Goal: Check status

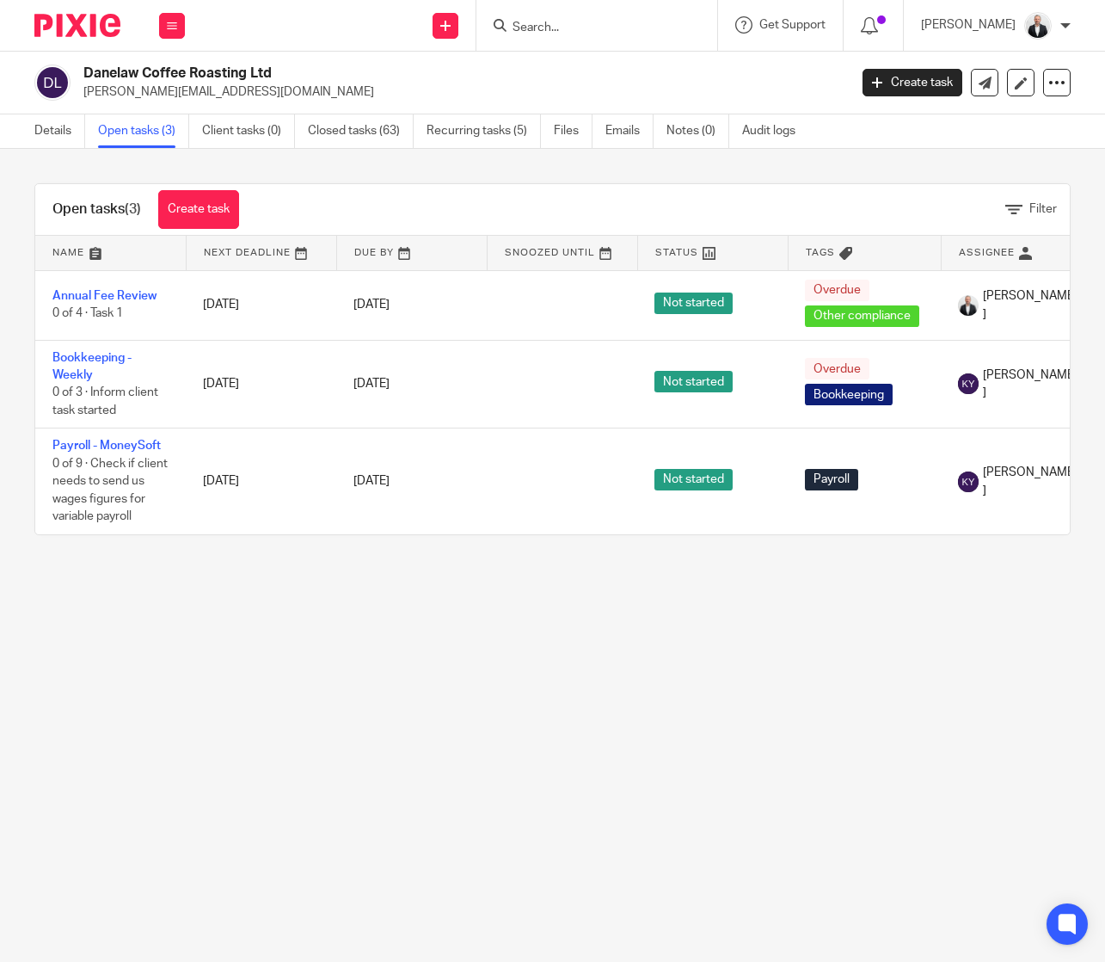
click at [645, 26] on input "Search" at bounding box center [588, 28] width 155 height 15
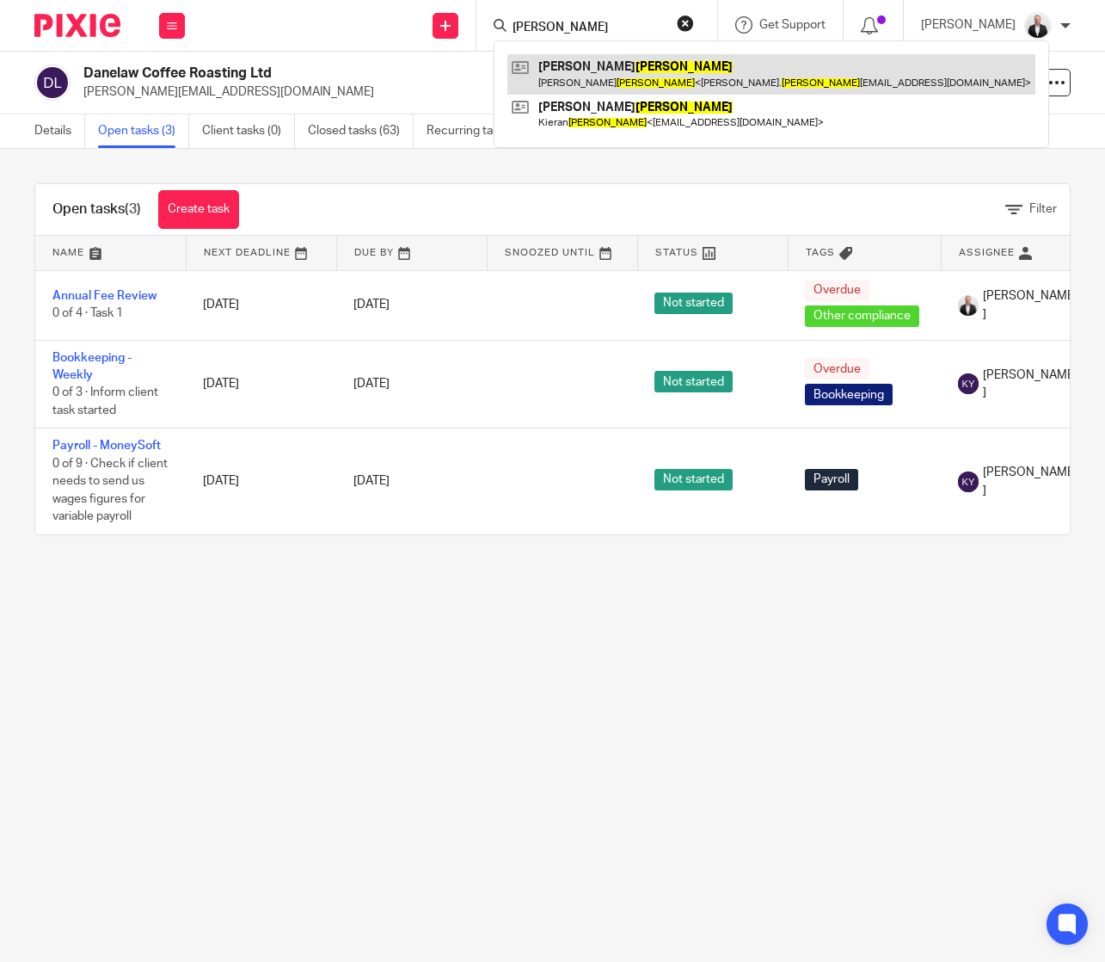
type input "valente"
click at [712, 75] on link at bounding box center [772, 74] width 528 height 40
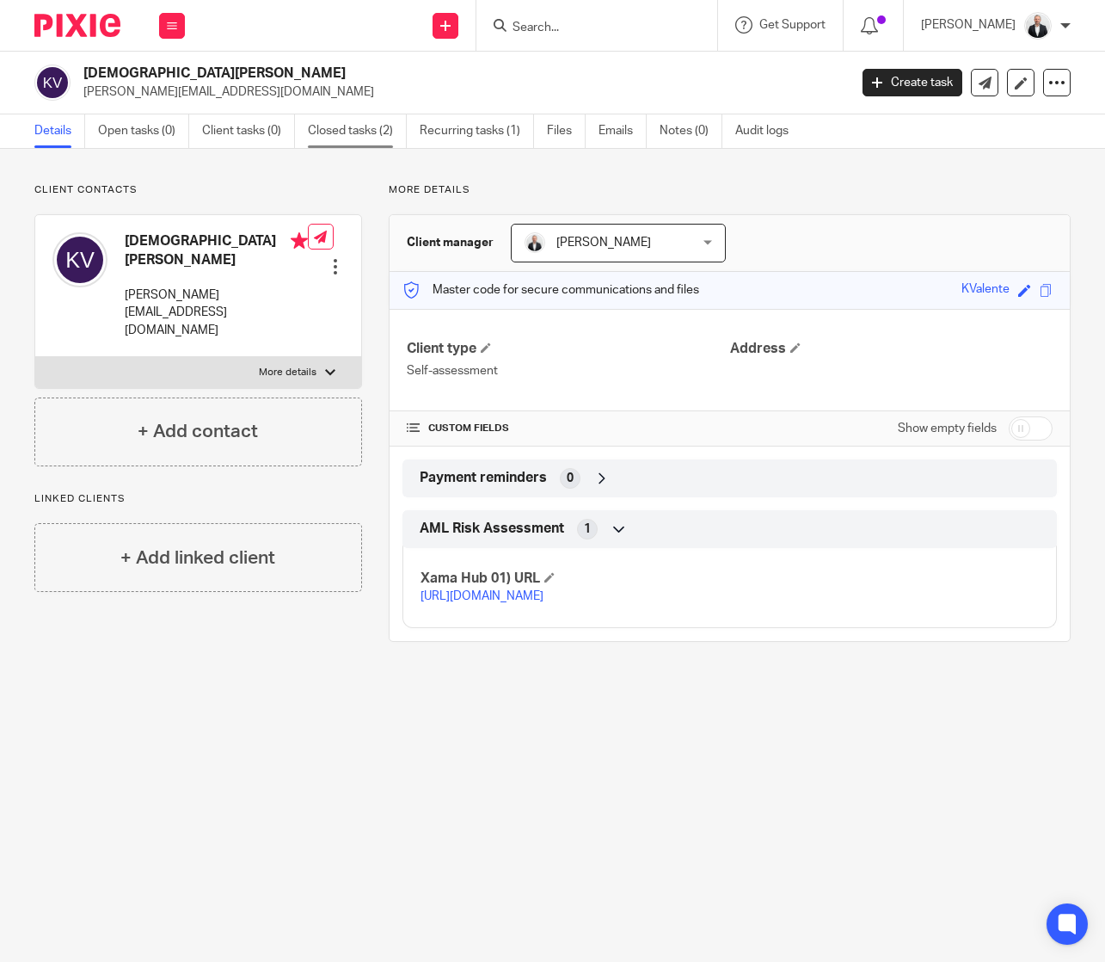
click at [372, 132] on link "Closed tasks (2)" at bounding box center [357, 131] width 99 height 34
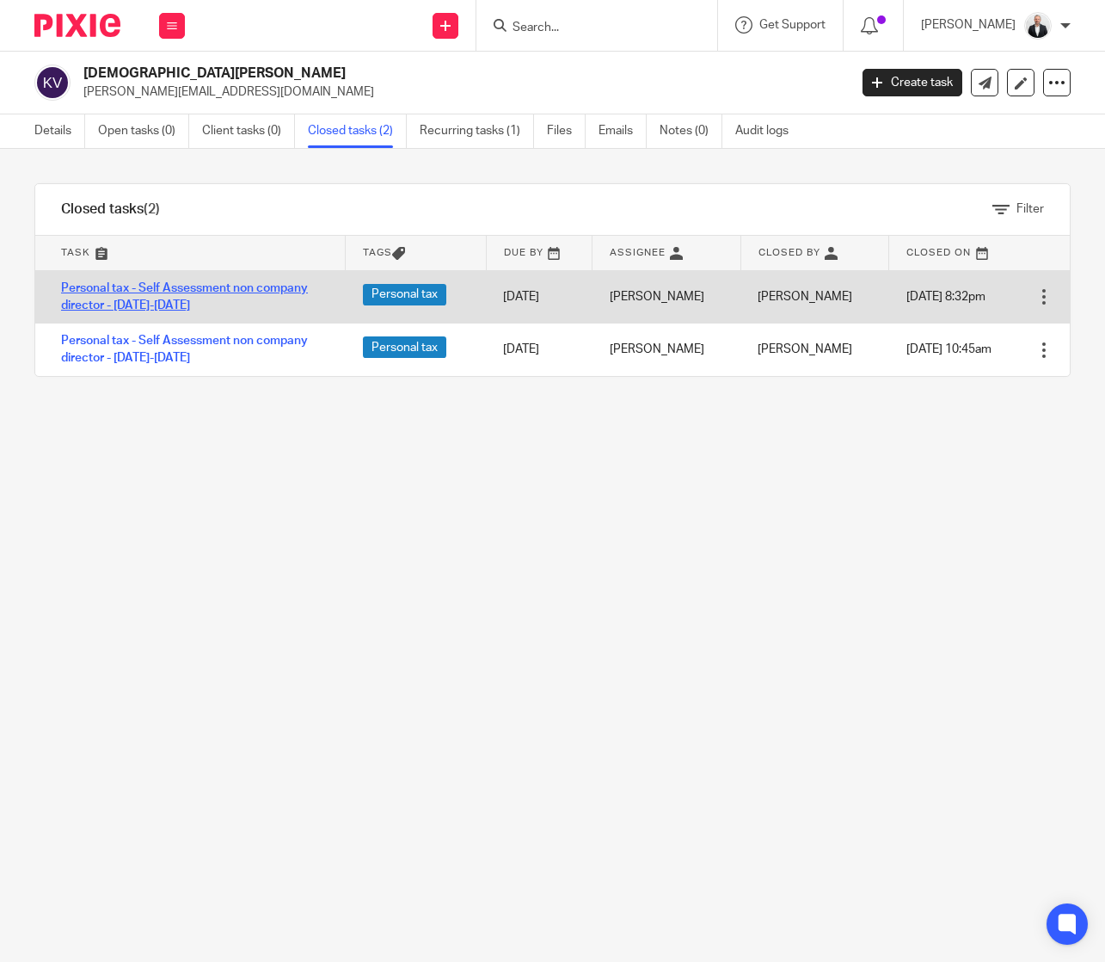
click at [194, 286] on link "Personal tax - Self Assessment non company director - [DATE]-[DATE]" at bounding box center [184, 296] width 247 height 29
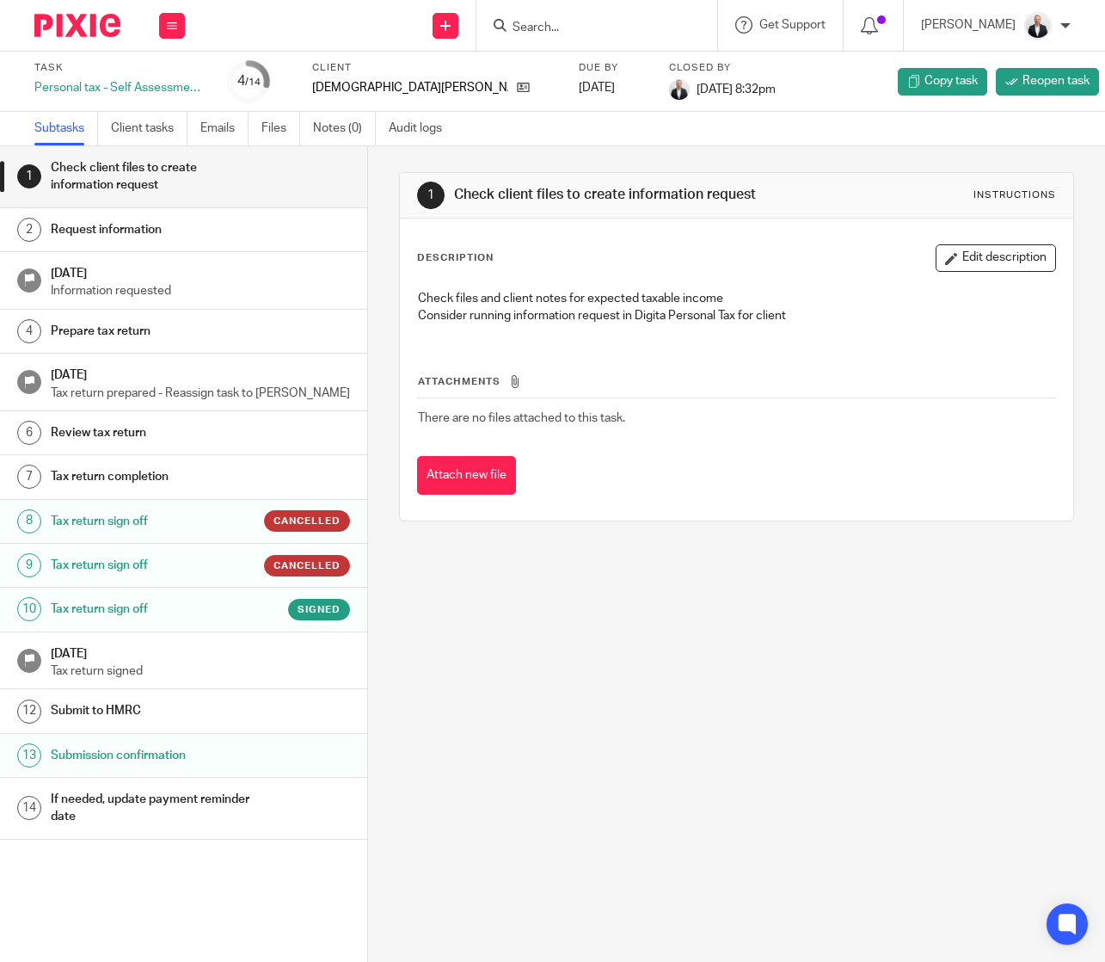
drag, startPoint x: 988, startPoint y: 674, endPoint x: 1030, endPoint y: 423, distance: 253.7
click at [988, 674] on div "1 Check client files to create information request Instructions Description Edi…" at bounding box center [736, 553] width 737 height 815
